Goal: Task Accomplishment & Management: Manage account settings

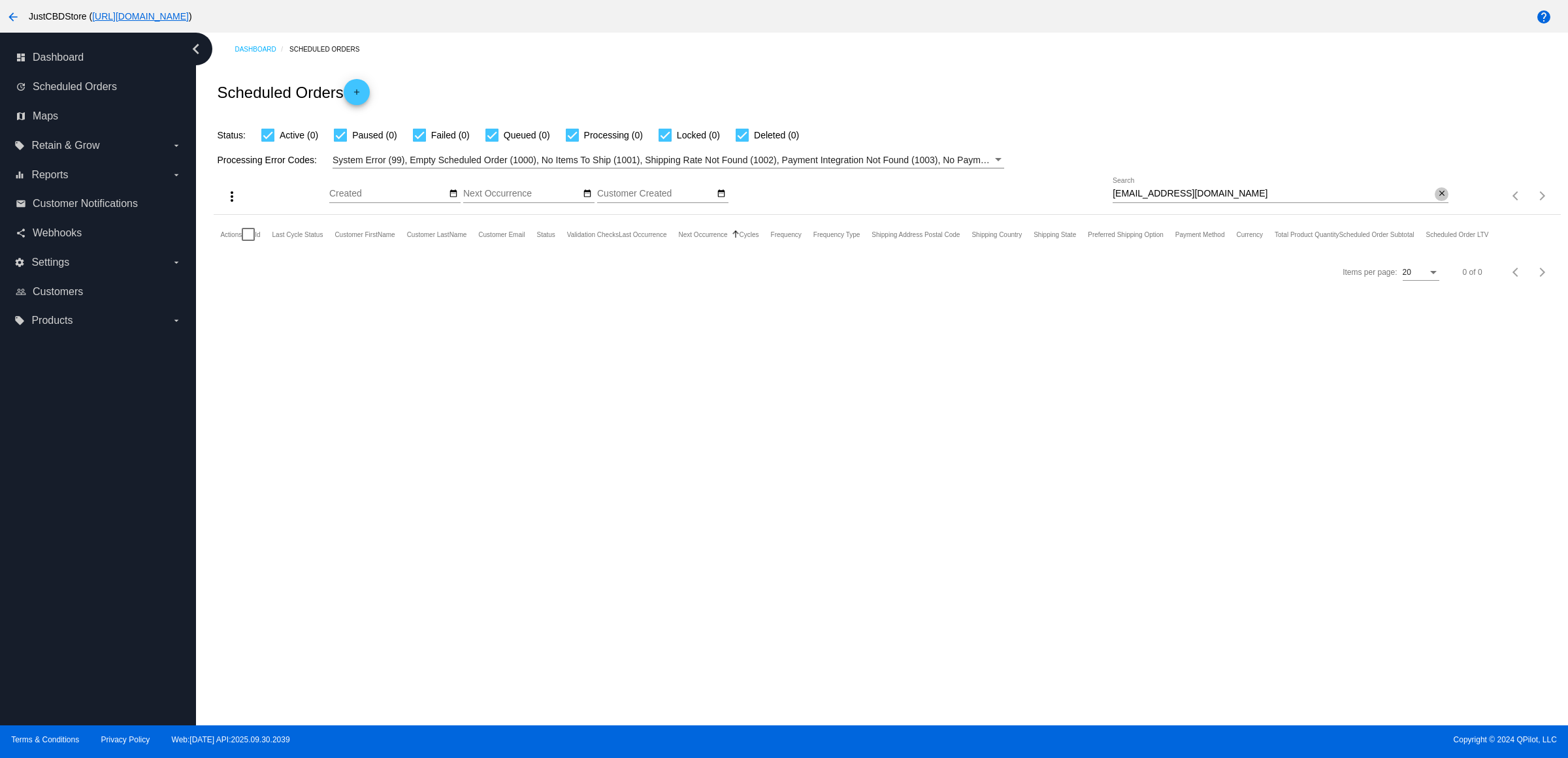
click at [1444, 199] on mat-icon "close" at bounding box center [1442, 194] width 9 height 11
click at [1444, 199] on input "Search" at bounding box center [1281, 194] width 336 height 11
type input "[PERSON_NAME][EMAIL_ADDRESS][PERSON_NAME][DOMAIN_NAME]"
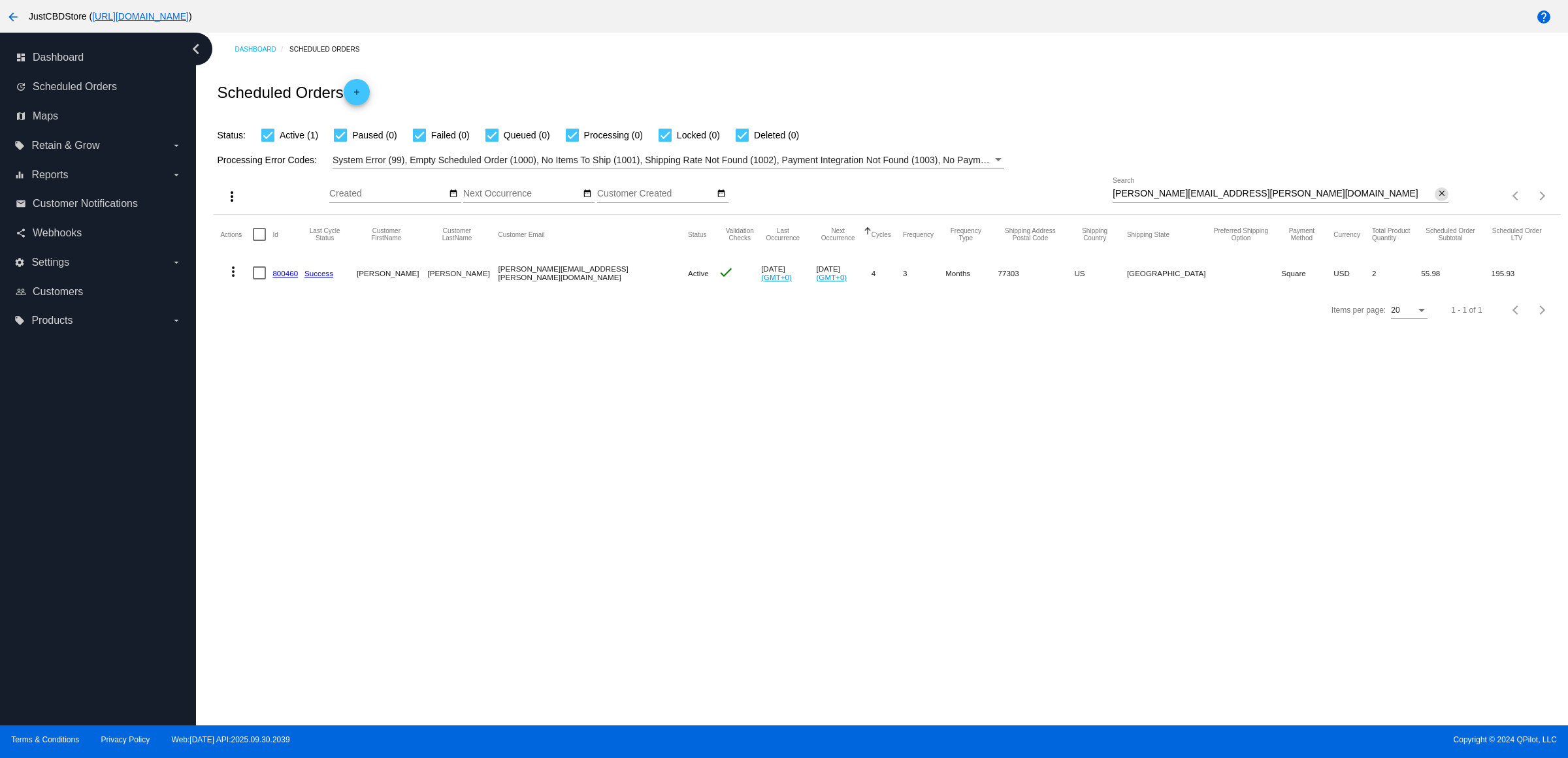
click at [1437, 199] on mat-icon "close" at bounding box center [1442, 194] width 9 height 11
click at [1434, 206] on mat-icon "search" at bounding box center [1440, 196] width 15 height 20
click at [1434, 199] on input "Search" at bounding box center [1281, 194] width 336 height 11
type input "[EMAIL_ADDRESS][DOMAIN_NAME]"
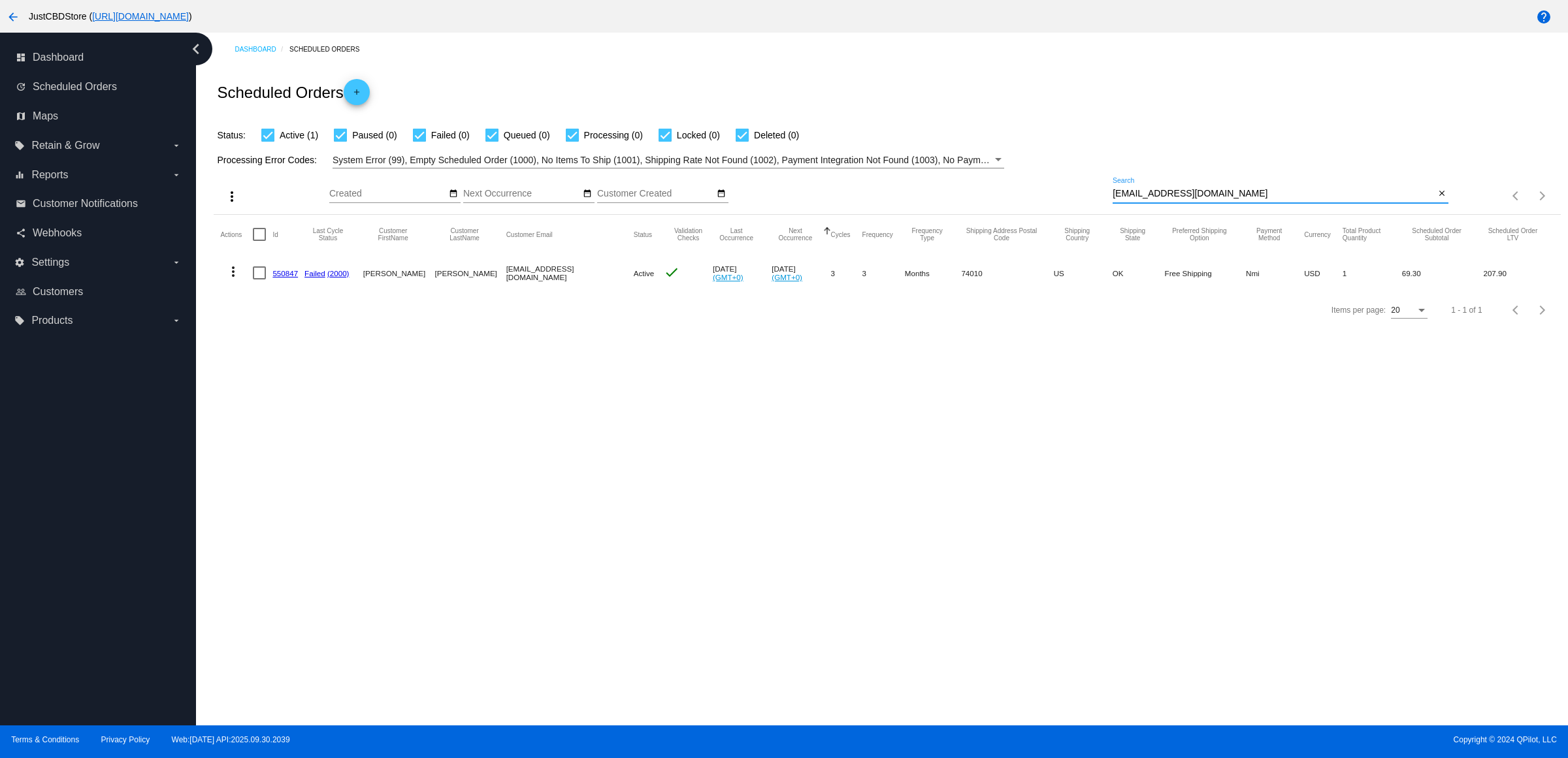
click at [295, 277] on link "550847" at bounding box center [285, 273] width 26 height 9
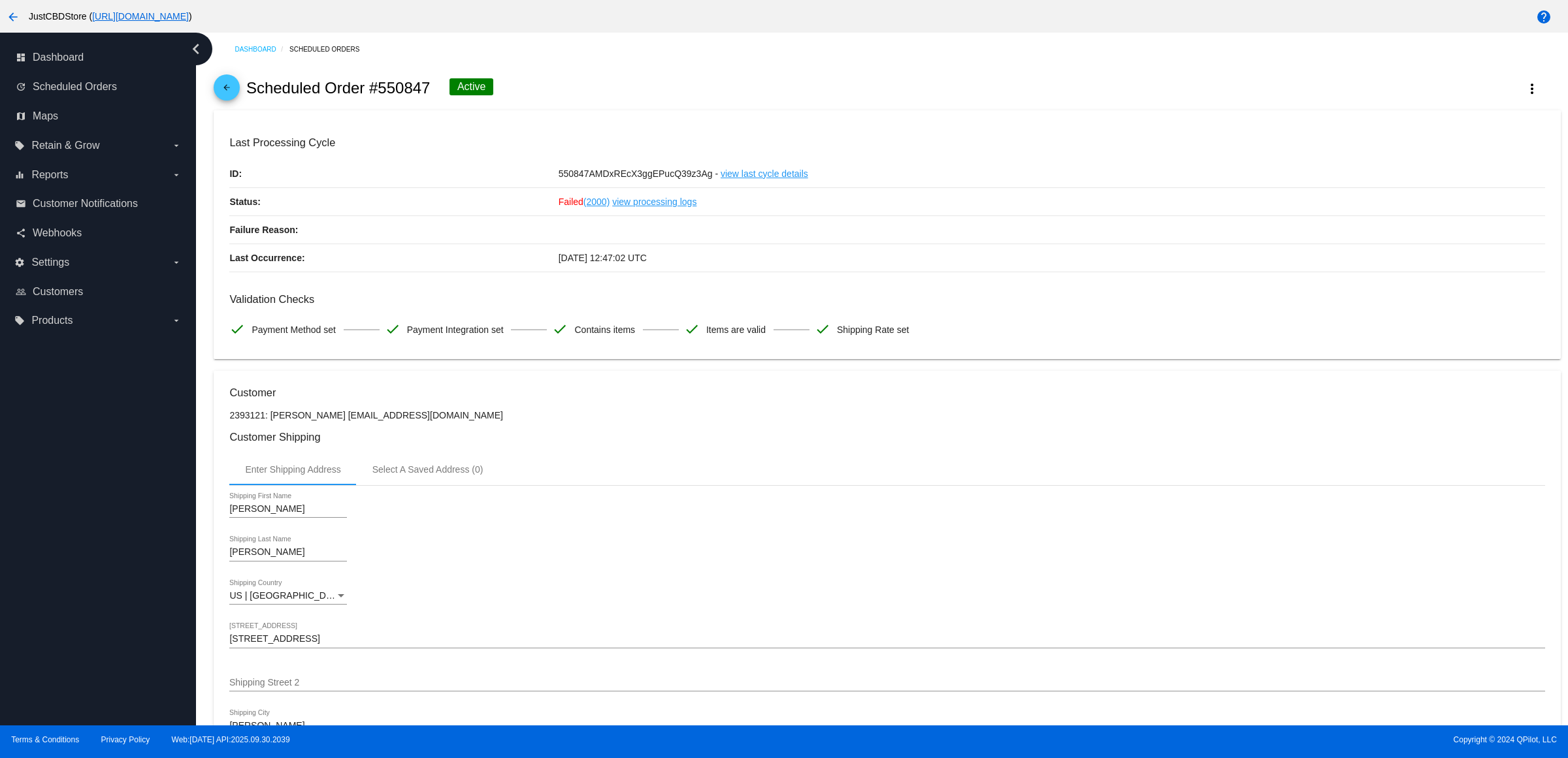
click at [232, 99] on mat-icon "arrow_back" at bounding box center [226, 91] width 15 height 15
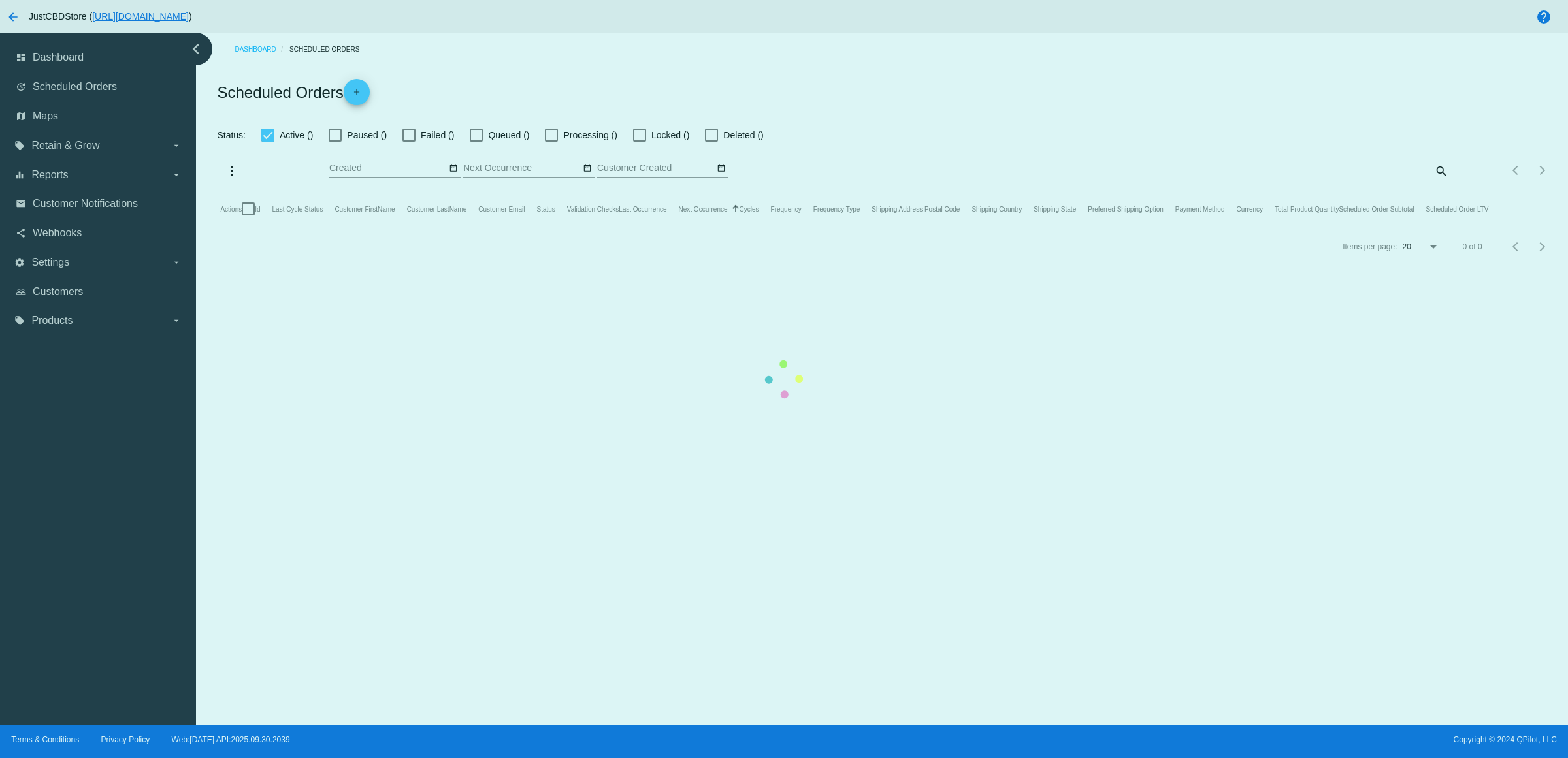
checkbox input "true"
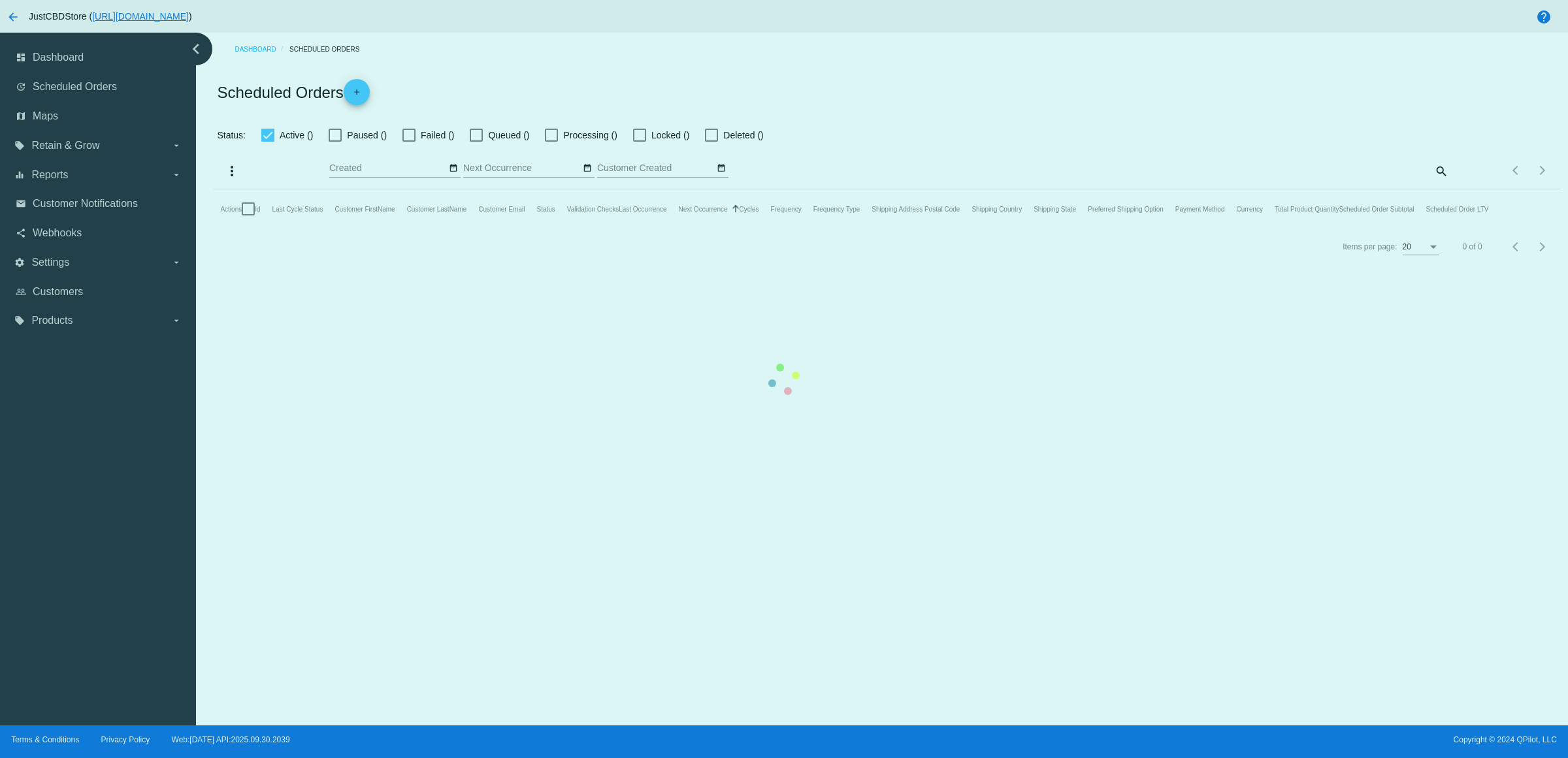
checkbox input "true"
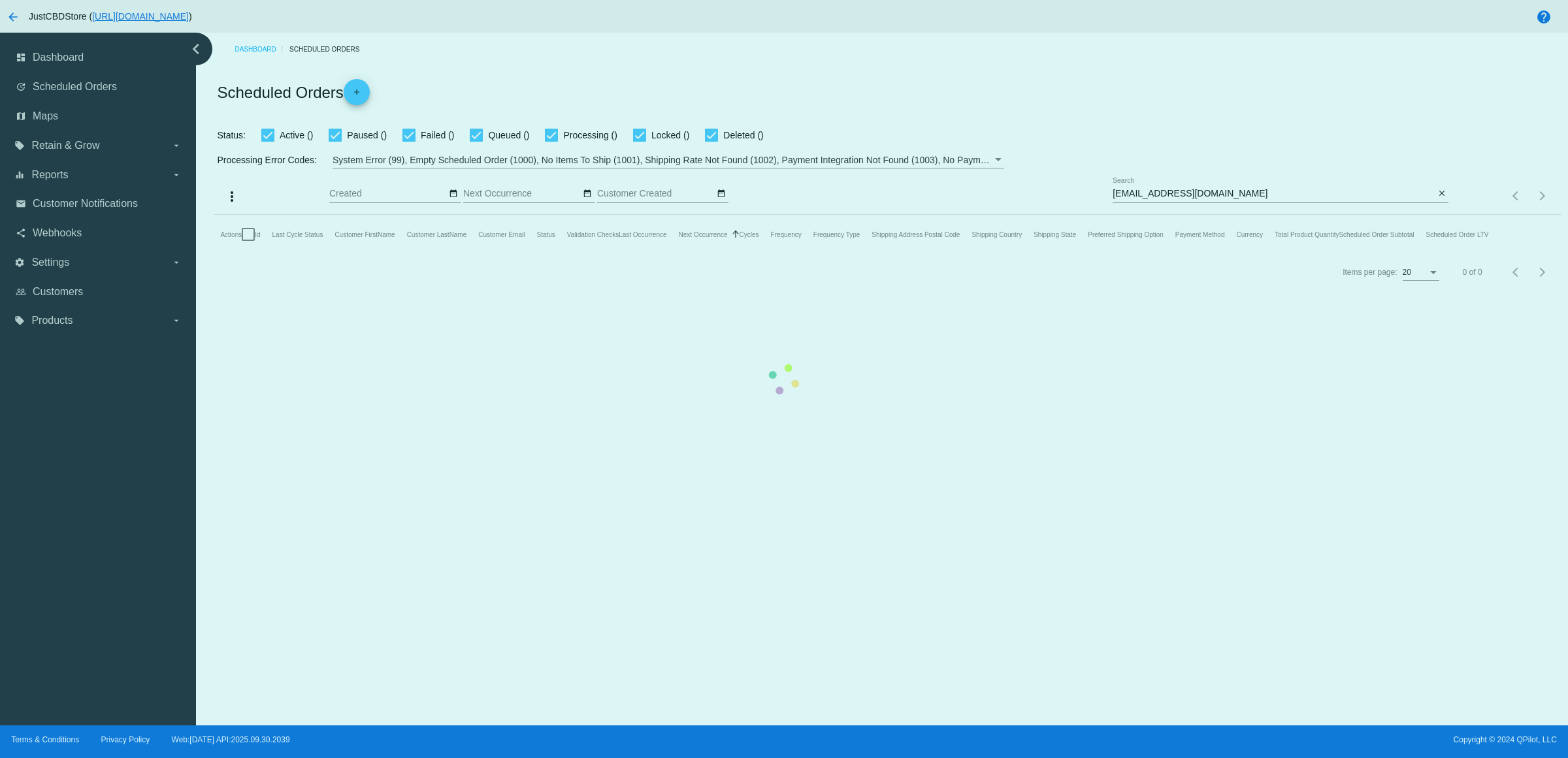
click at [1435, 254] on mat-table "Actions Id Last Cycle Status Customer FirstName Customer LastName Customer Emai…" at bounding box center [886, 234] width 1346 height 39
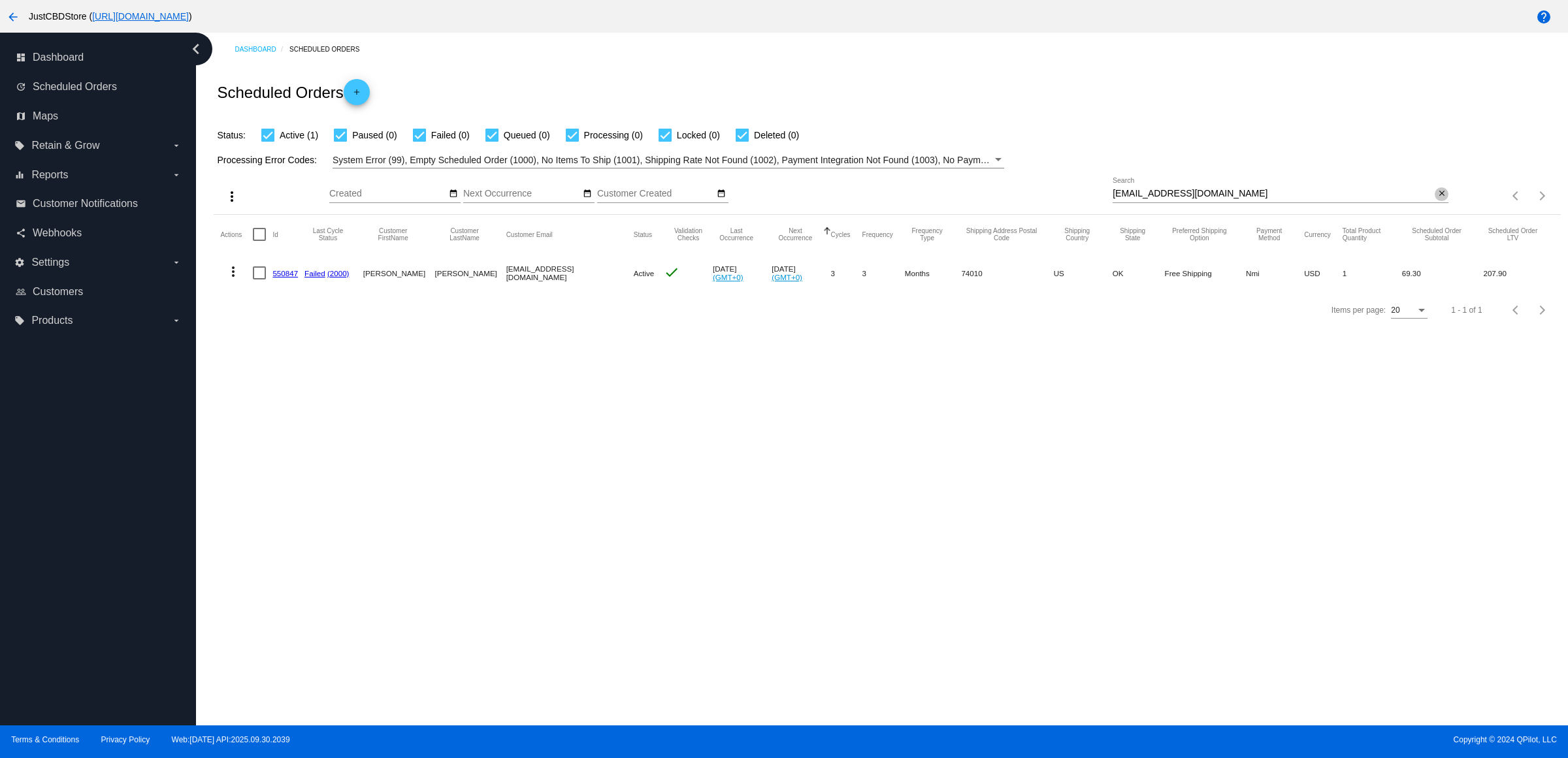
click at [1437, 199] on mat-icon "close" at bounding box center [1442, 194] width 9 height 11
click at [1436, 199] on input "Search" at bounding box center [1281, 194] width 336 height 11
paste input "[EMAIL_ADDRESS][DOMAIN_NAME]"
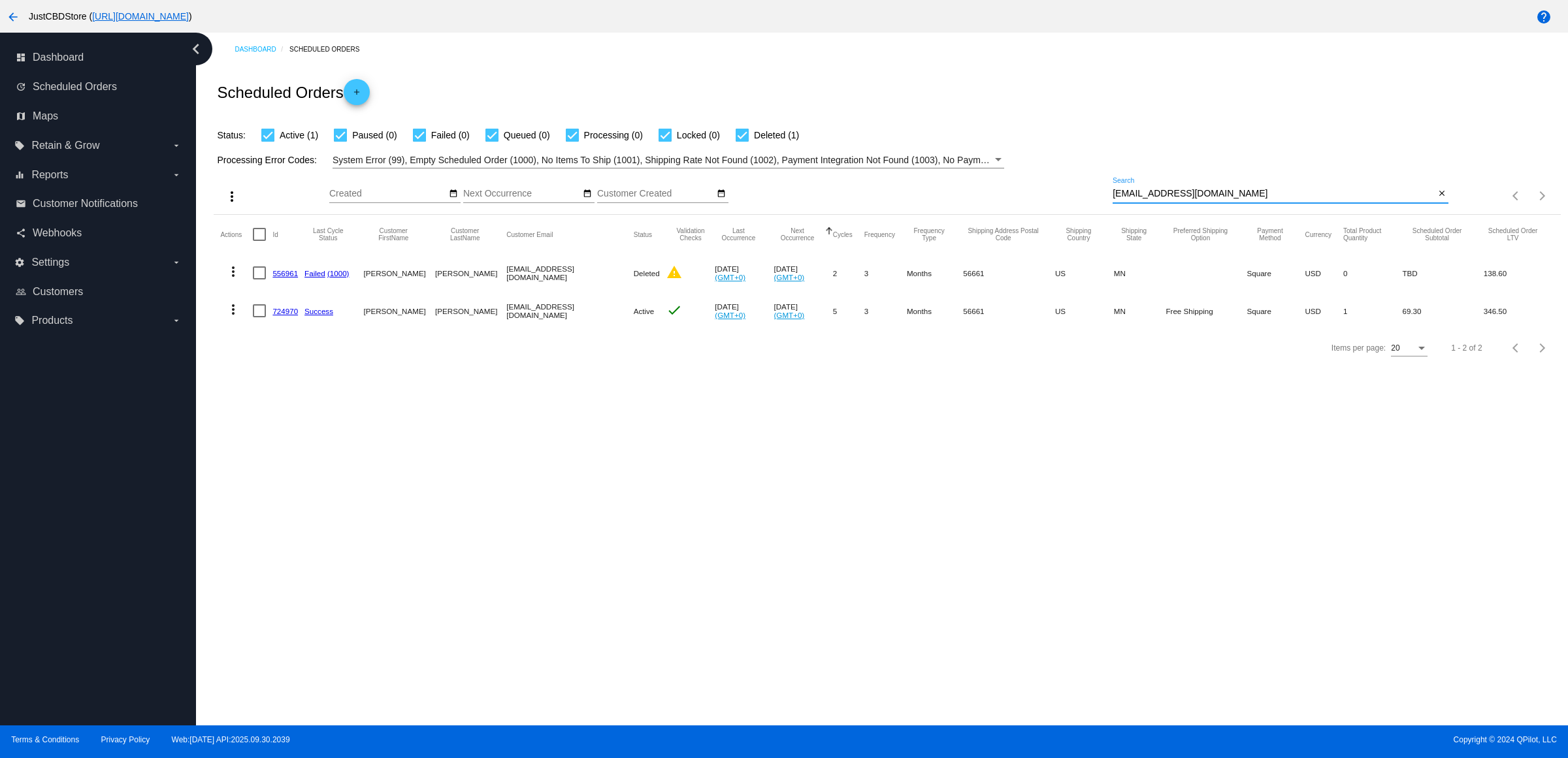
type input "[EMAIL_ADDRESS][DOMAIN_NAME]"
click at [234, 318] on mat-icon "more_vert" at bounding box center [233, 309] width 15 height 15
click at [324, 497] on button "delete Delete" at bounding box center [290, 491] width 130 height 32
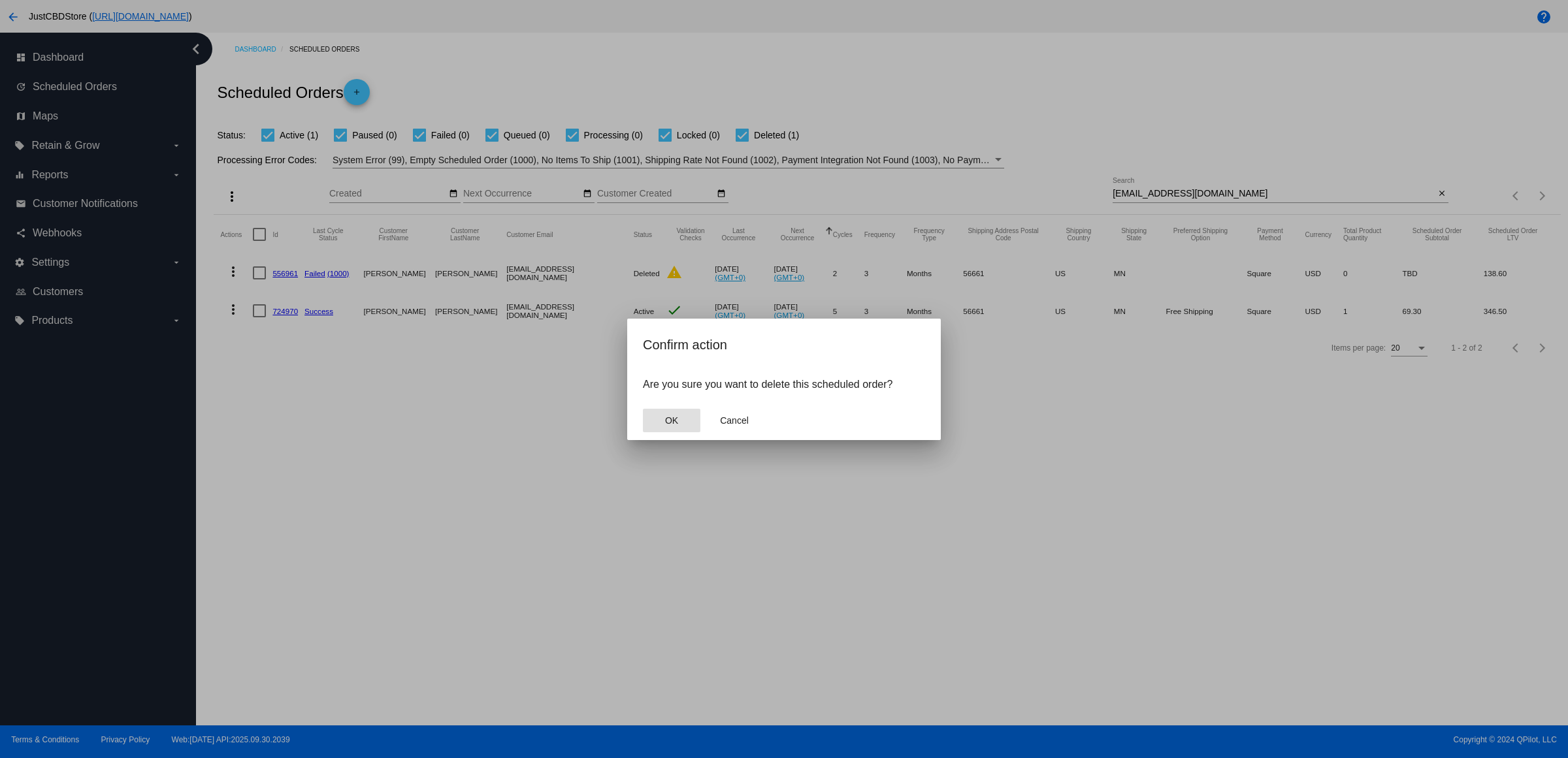
click at [654, 432] on button "OK" at bounding box center [672, 420] width 58 height 23
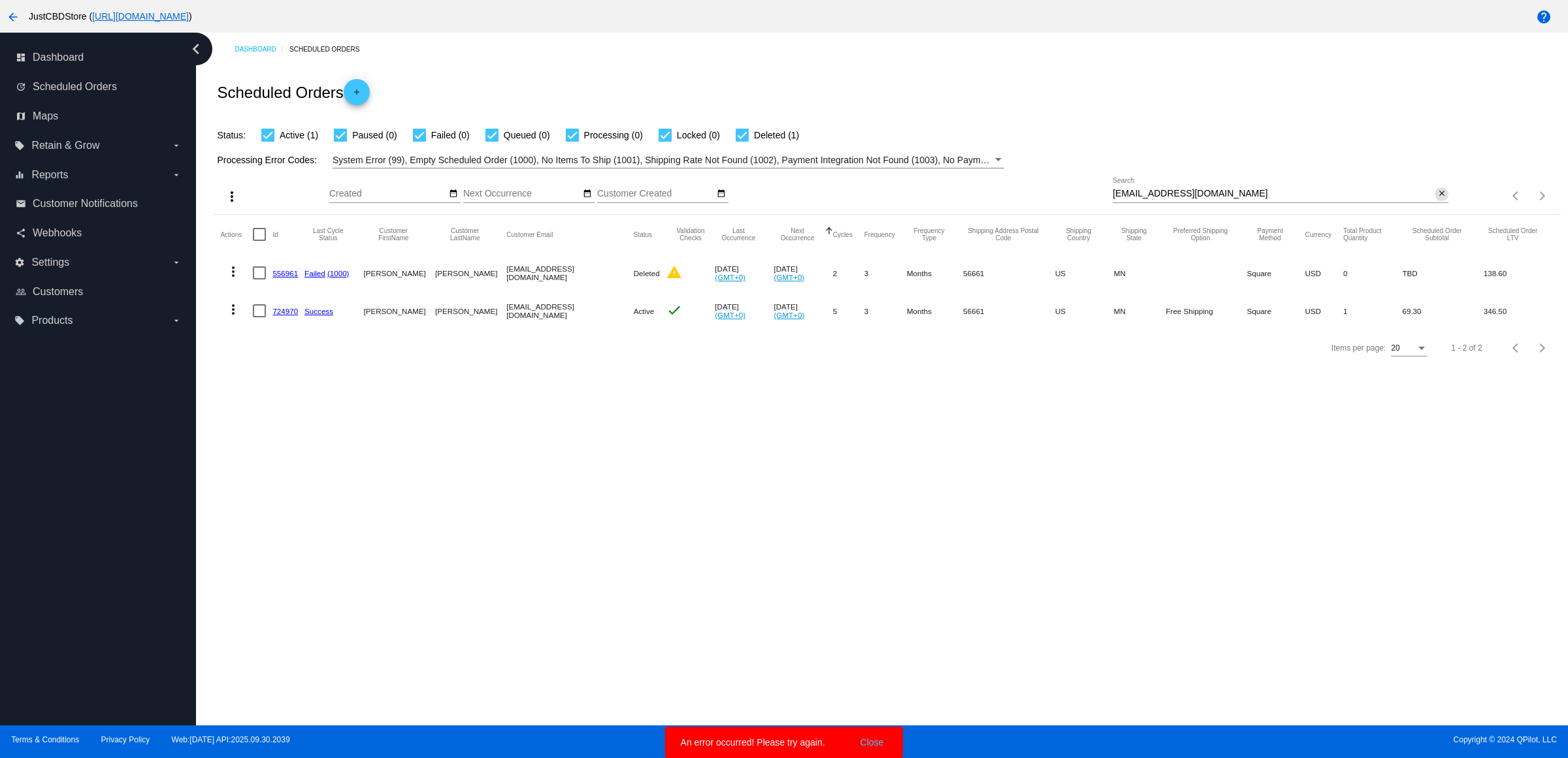
click at [1437, 199] on mat-icon "close" at bounding box center [1442, 194] width 9 height 11
click at [1436, 206] on mat-icon "search" at bounding box center [1440, 196] width 15 height 20
click at [1420, 199] on input "[EMAIL_ADDRESS][DOMAIN_NAME]" at bounding box center [1274, 194] width 322 height 11
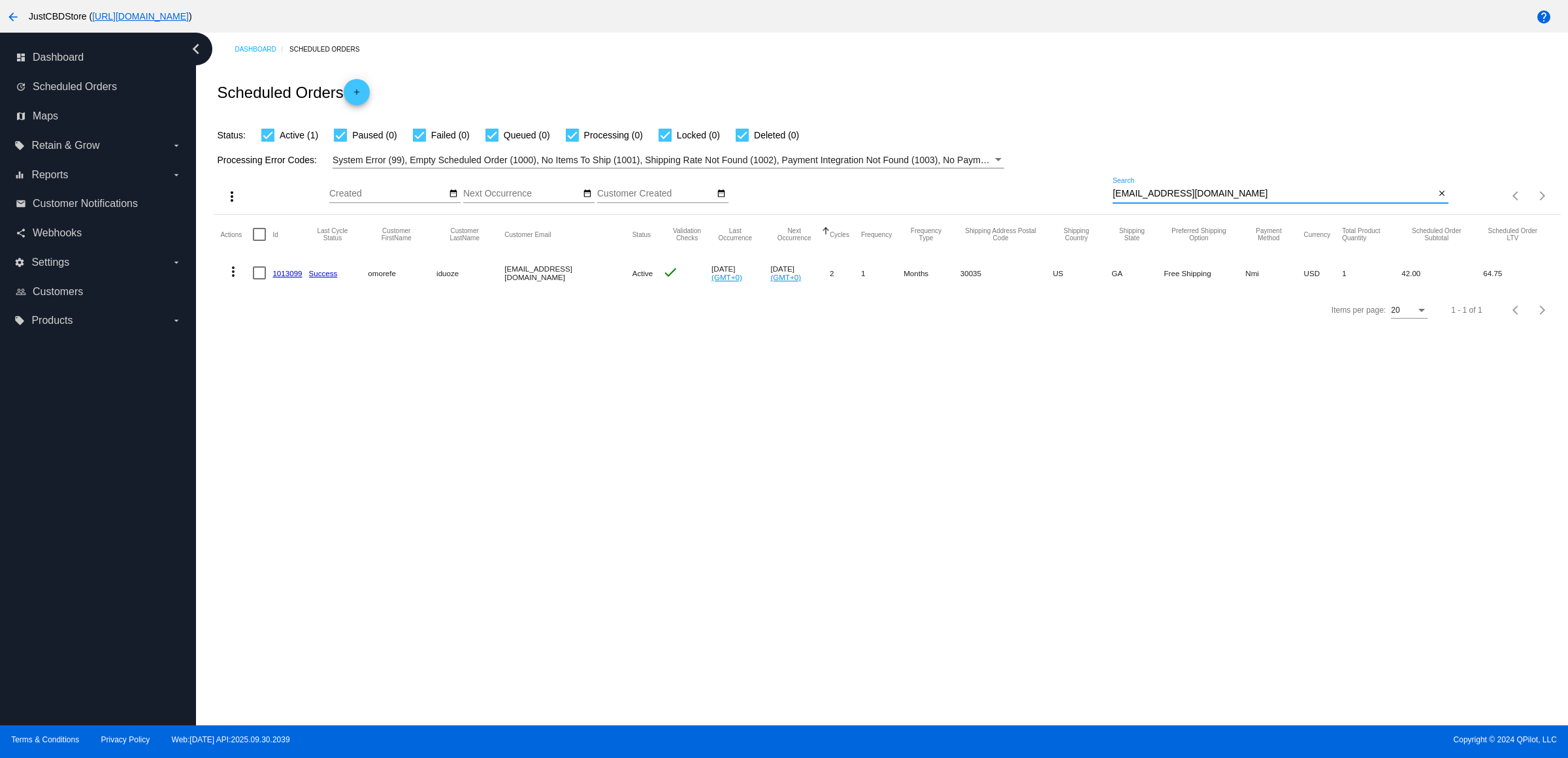
type input "[EMAIL_ADDRESS][DOMAIN_NAME]"
click at [246, 283] on button "more_vert" at bounding box center [233, 270] width 26 height 26
click at [285, 447] on button "delete Delete" at bounding box center [290, 454] width 130 height 32
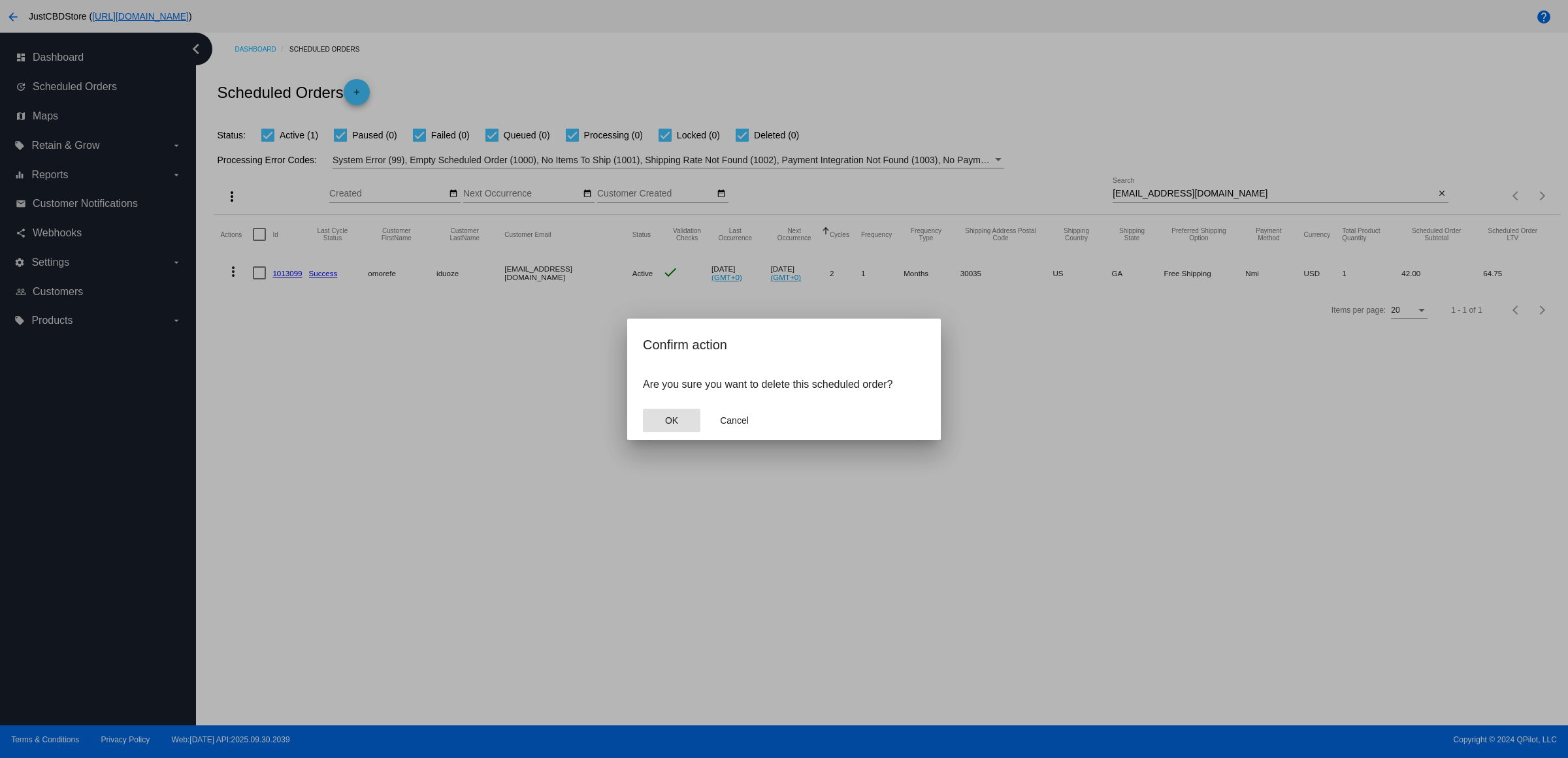
click at [684, 423] on button "OK" at bounding box center [672, 420] width 58 height 23
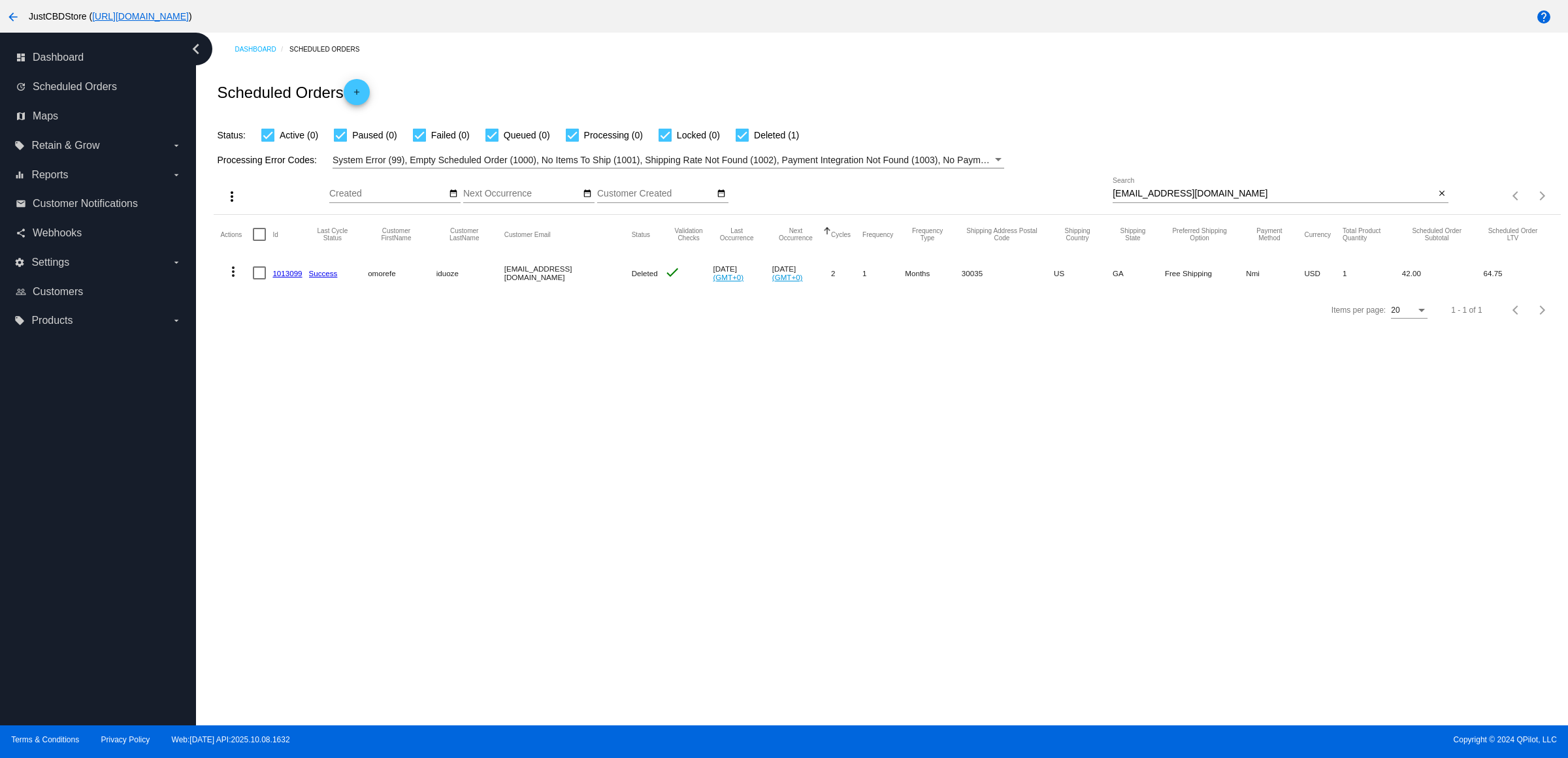
drag, startPoint x: 1327, startPoint y: 220, endPoint x: 1425, endPoint y: 206, distance: 99.0
click at [1330, 203] on div "efe.iduoze@gmail.com Search" at bounding box center [1274, 191] width 322 height 26
click at [1446, 201] on button "close" at bounding box center [1441, 194] width 13 height 13
click at [1395, 206] on div "search" at bounding box center [1281, 196] width 336 height 20
click at [1446, 211] on div "more_vert Oct Jan Feb Mar Apr 1" at bounding box center [886, 191] width 1346 height 46
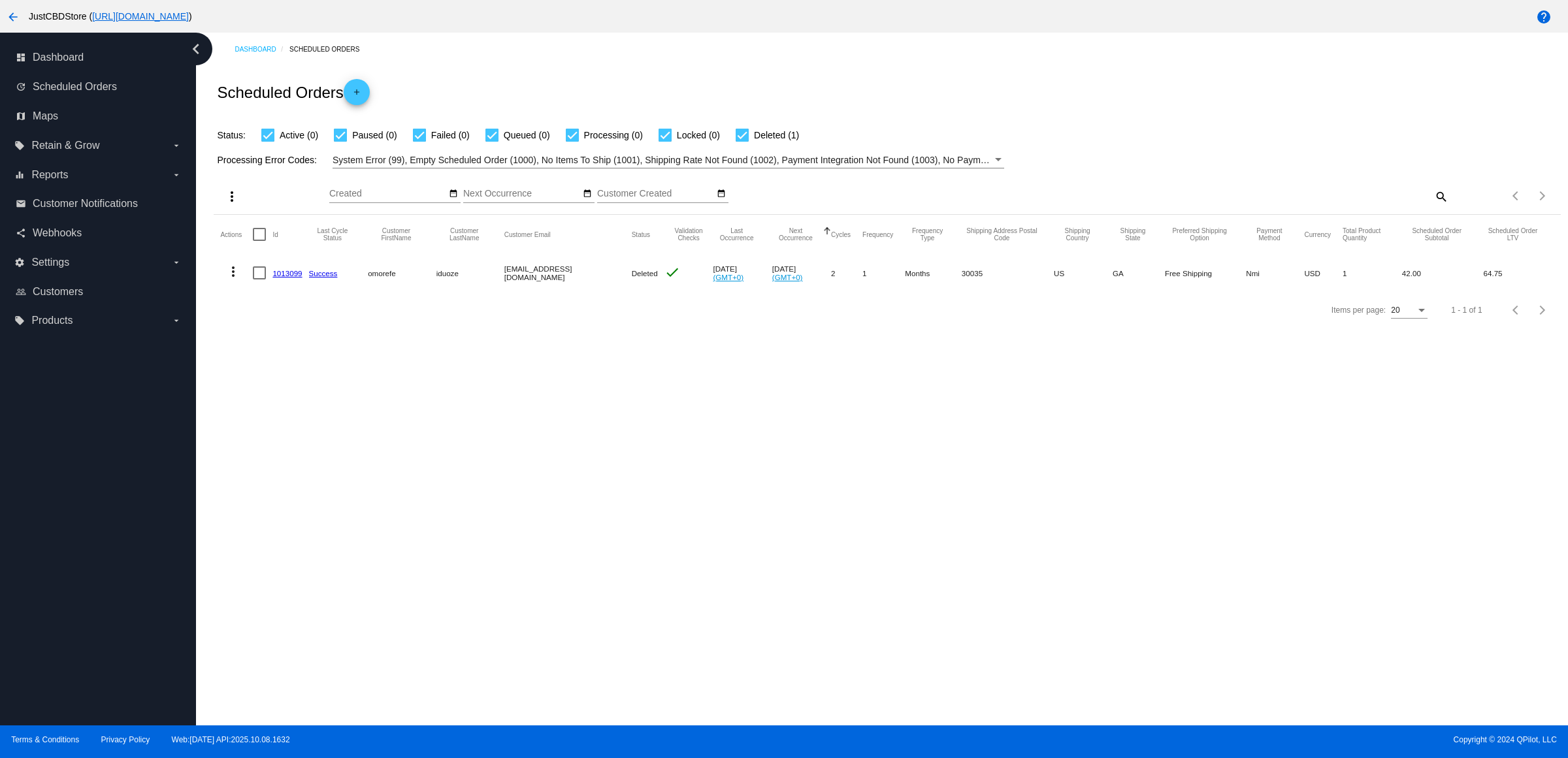
click at [1434, 216] on mat-table "Actions Id Last Cycle Status Customer FirstName Customer LastName Customer Emai…" at bounding box center [886, 253] width 1346 height 77
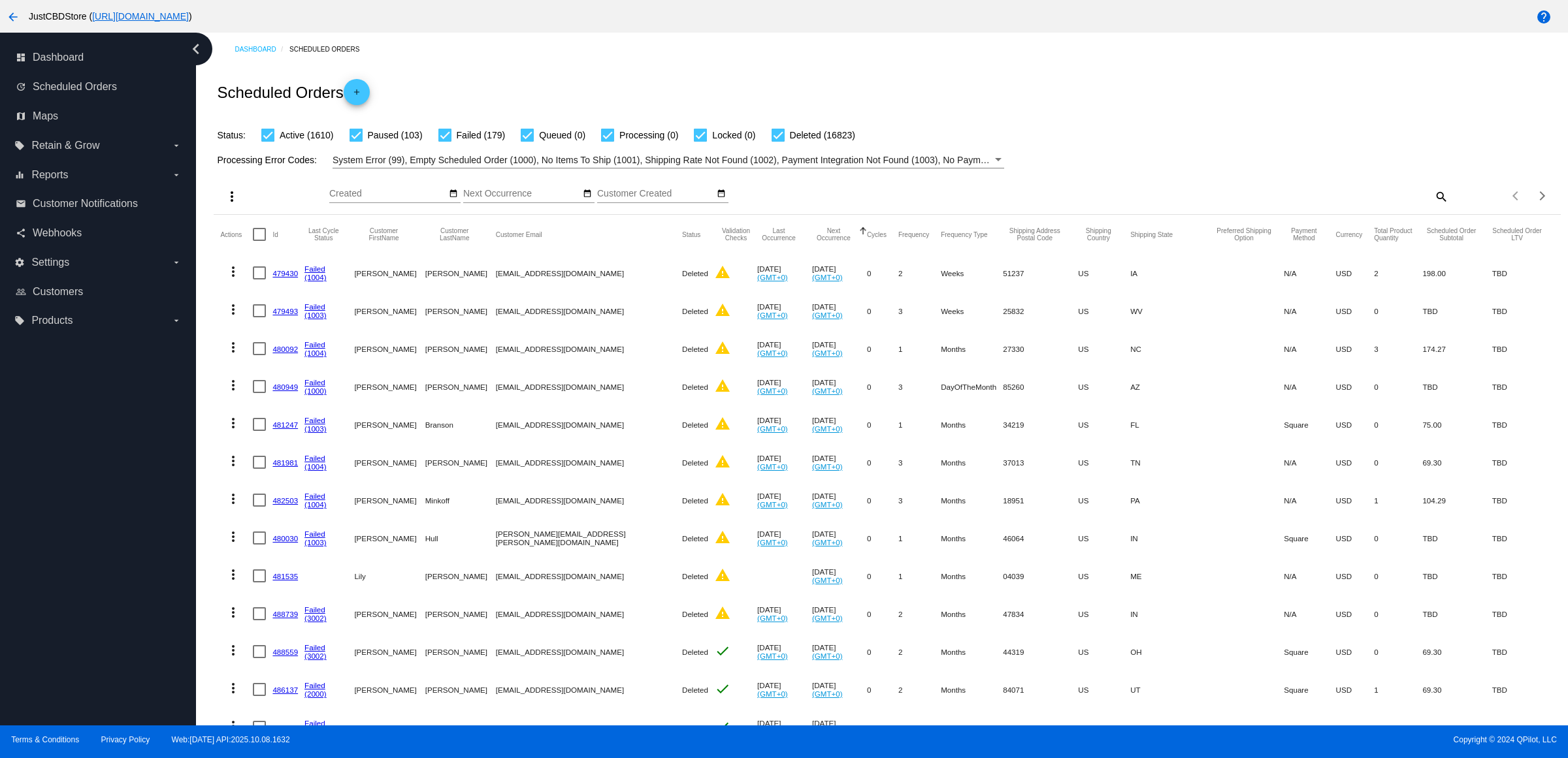
click at [1448, 214] on div "Items per page: 20 1 - 20 of 18715" at bounding box center [1504, 196] width 111 height 36
click at [1432, 206] on mat-icon "search" at bounding box center [1440, 196] width 15 height 20
drag, startPoint x: 1400, startPoint y: 214, endPoint x: 1393, endPoint y: 214, distance: 7.0
click at [1400, 199] on input "Search" at bounding box center [1281, 194] width 336 height 11
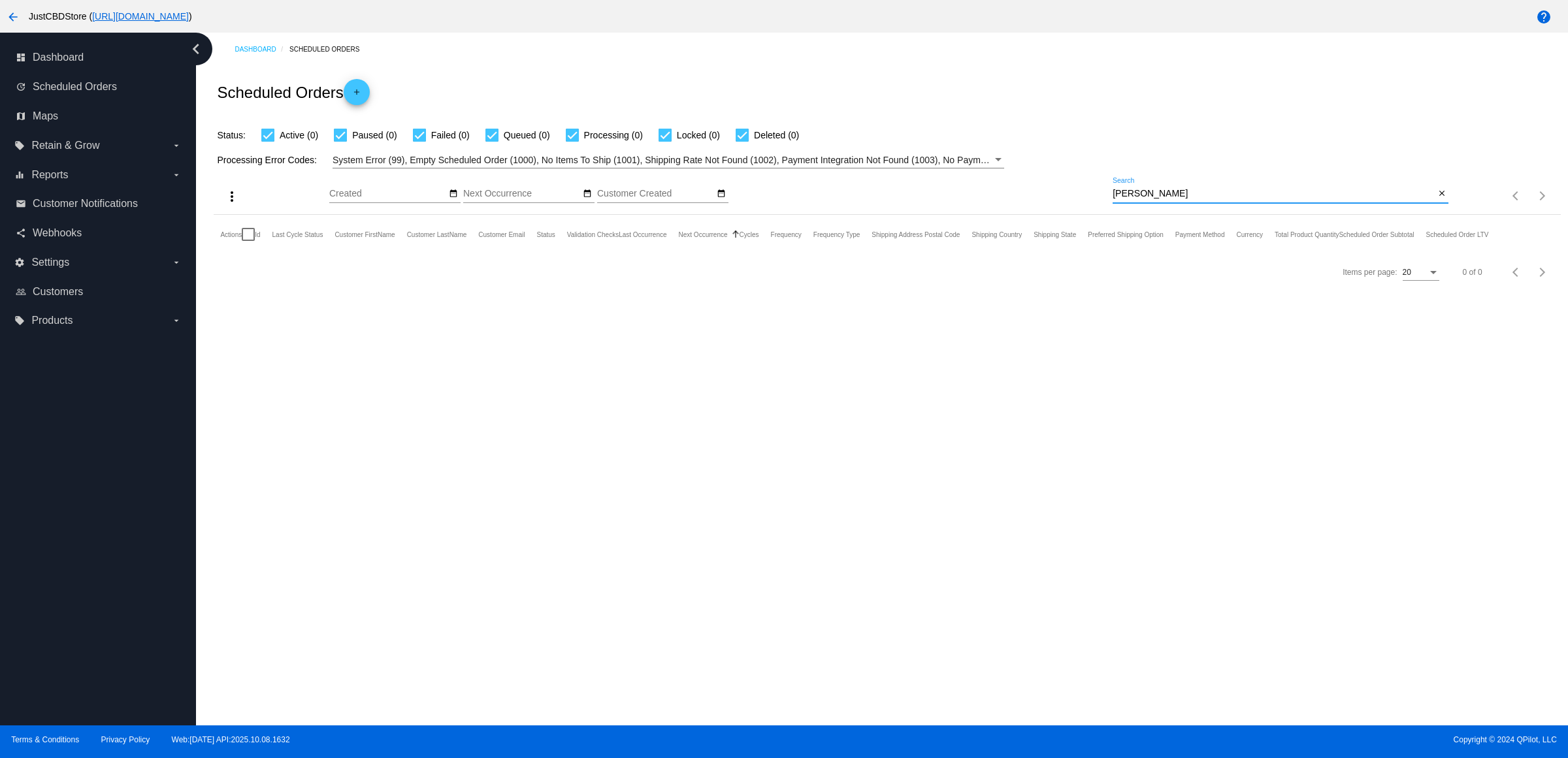
type input "patricia m"
click at [1441, 199] on mat-icon "close" at bounding box center [1442, 194] width 9 height 11
click at [1445, 206] on mat-icon "search" at bounding box center [1440, 196] width 15 height 20
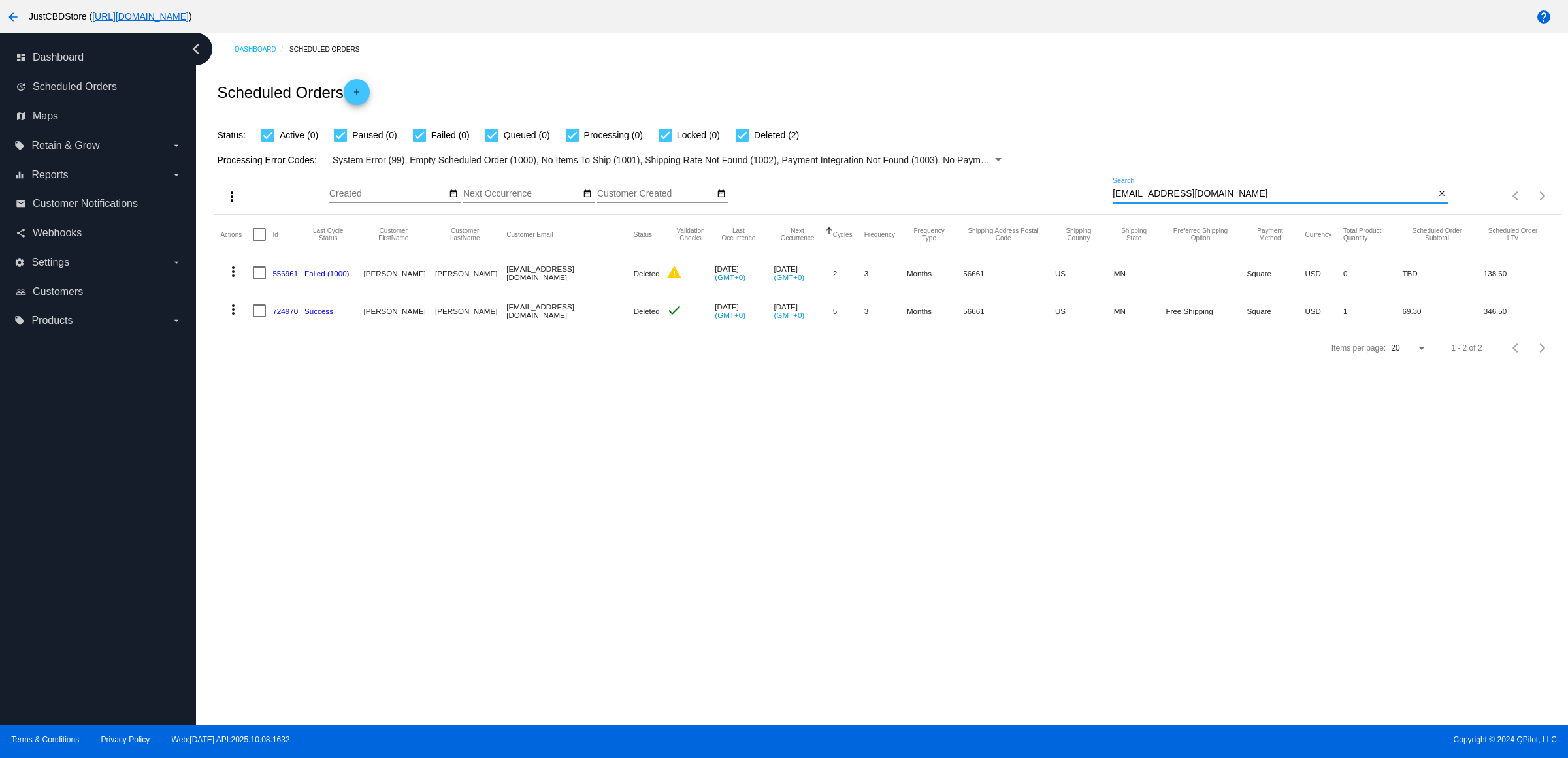
type input "[EMAIL_ADDRESS][DOMAIN_NAME]"
click at [1437, 199] on mat-icon "close" at bounding box center [1442, 194] width 9 height 11
click at [1432, 206] on mat-icon "search" at bounding box center [1440, 196] width 15 height 20
type input "jbird@sonic.net"
